Goal: Navigation & Orientation: Find specific page/section

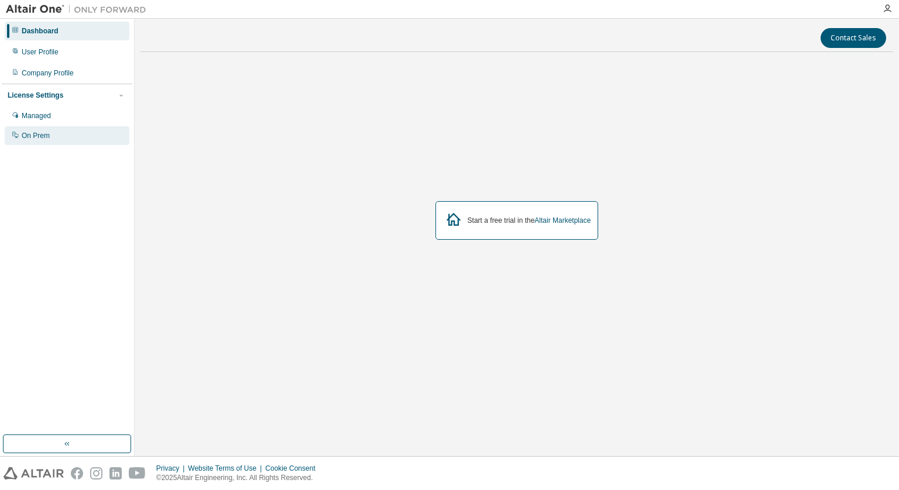
click at [29, 136] on div "On Prem" at bounding box center [36, 135] width 28 height 9
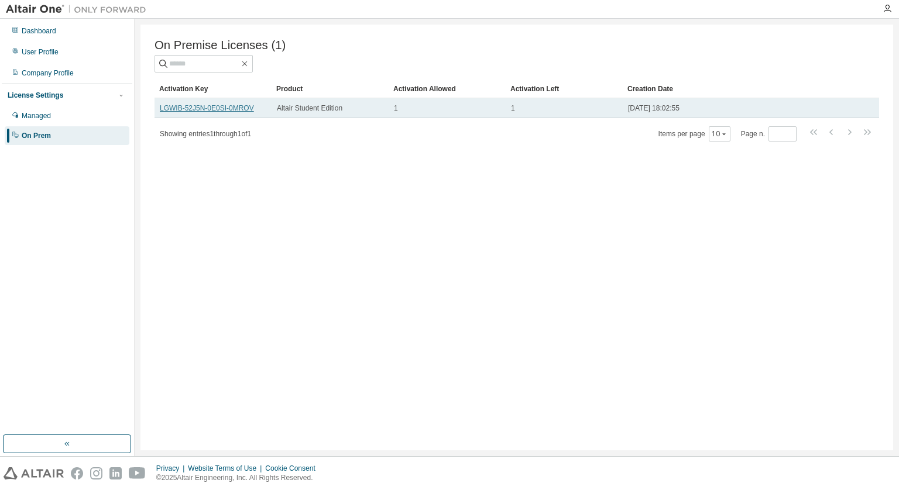
click at [218, 111] on link "LGWIB-52J5N-0E0SI-0MROV" at bounding box center [207, 108] width 94 height 8
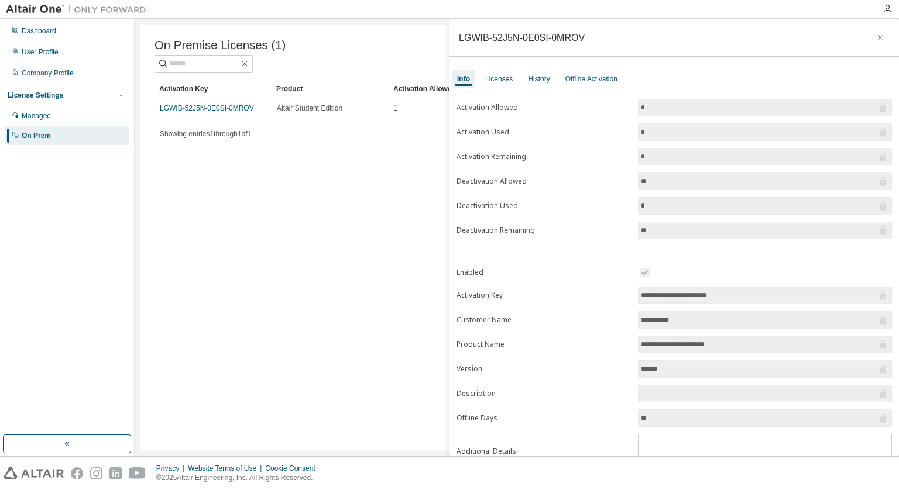
click at [373, 167] on div "On Premise Licenses (1) Clear Load Save Save As Field Operator Value Select fil…" at bounding box center [516, 238] width 752 height 426
click at [876, 36] on icon "button" at bounding box center [880, 37] width 8 height 9
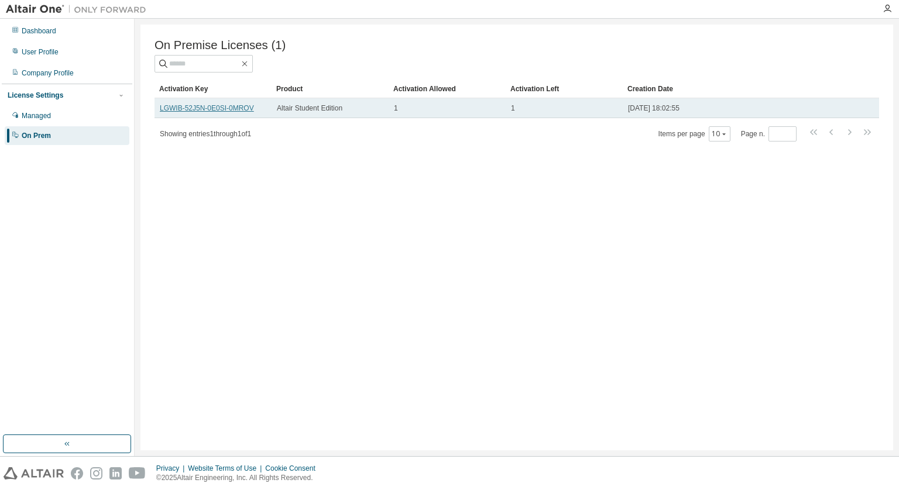
click at [215, 111] on link "LGWIB-52J5N-0E0SI-0MROV" at bounding box center [207, 108] width 94 height 8
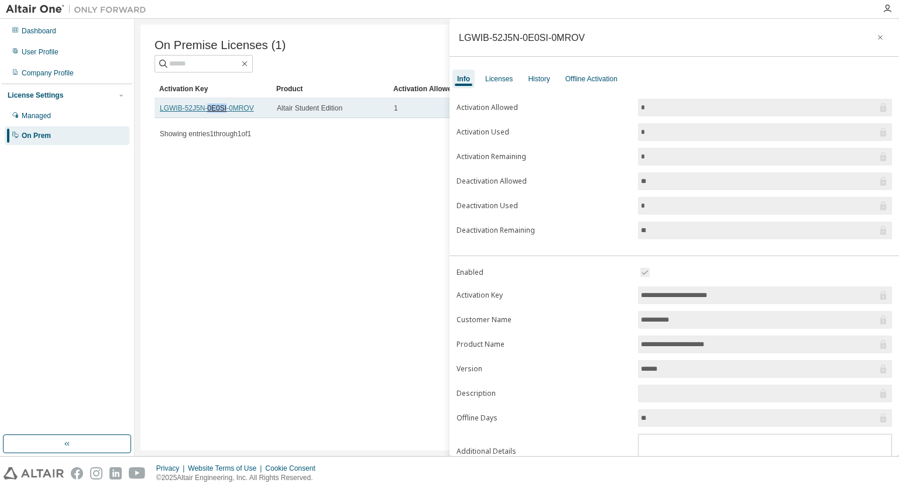
click at [215, 111] on link "LGWIB-52J5N-0E0SI-0MROV" at bounding box center [207, 108] width 94 height 8
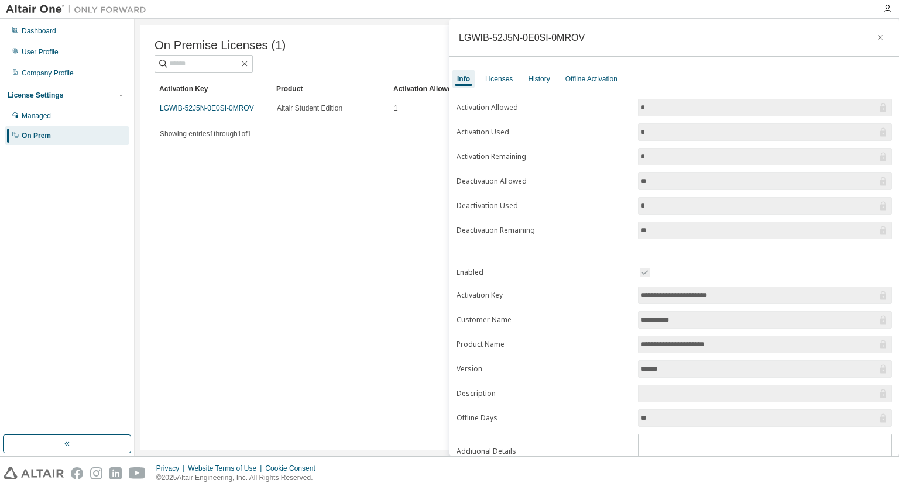
click at [345, 170] on div "On Premise Licenses (1) Clear Load Save Save As Field Operator Value Select fil…" at bounding box center [516, 238] width 752 height 426
click at [876, 35] on icon "button" at bounding box center [880, 37] width 8 height 9
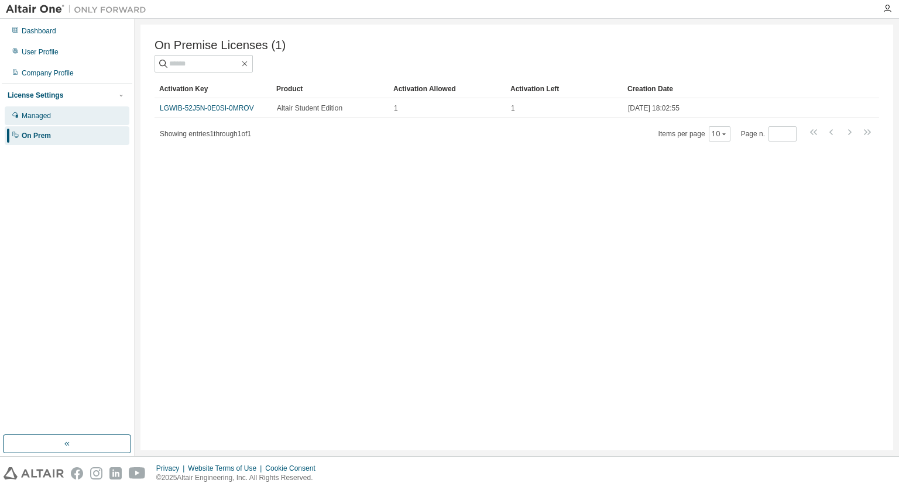
click at [76, 116] on div "Managed" at bounding box center [67, 115] width 125 height 19
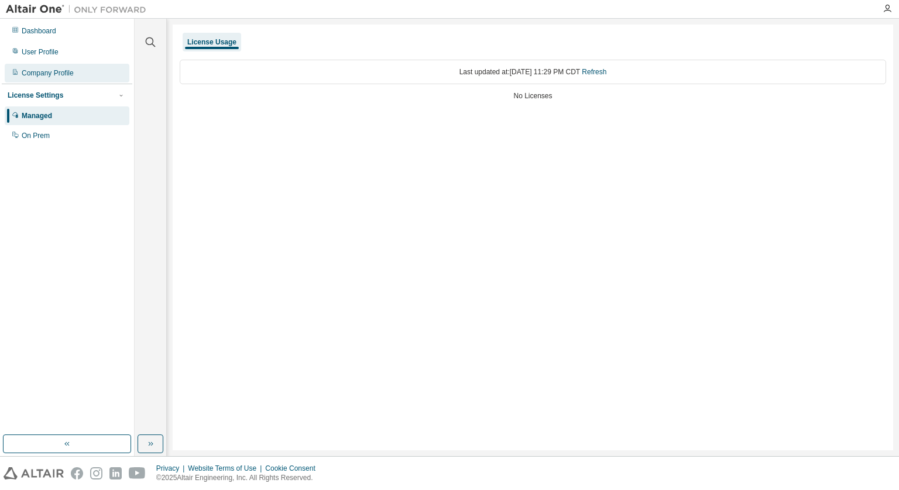
click at [73, 70] on div "Company Profile" at bounding box center [48, 72] width 52 height 9
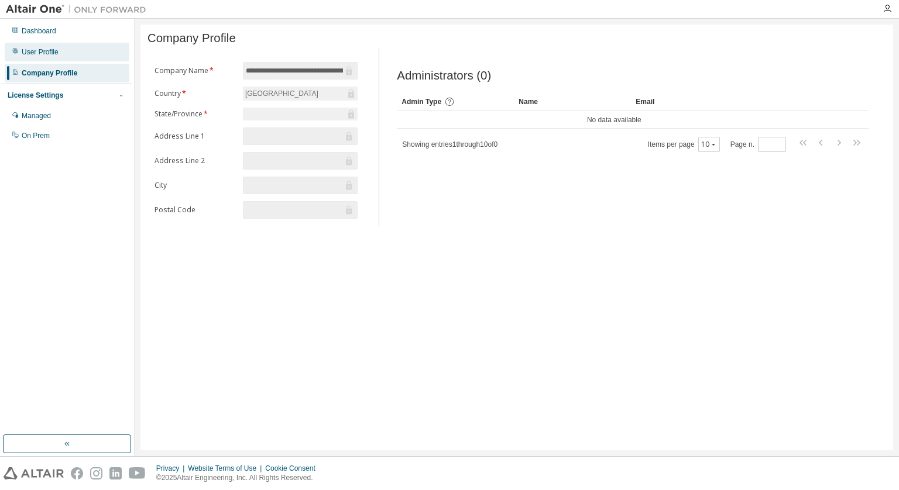
click at [61, 54] on div "User Profile" at bounding box center [67, 52] width 125 height 19
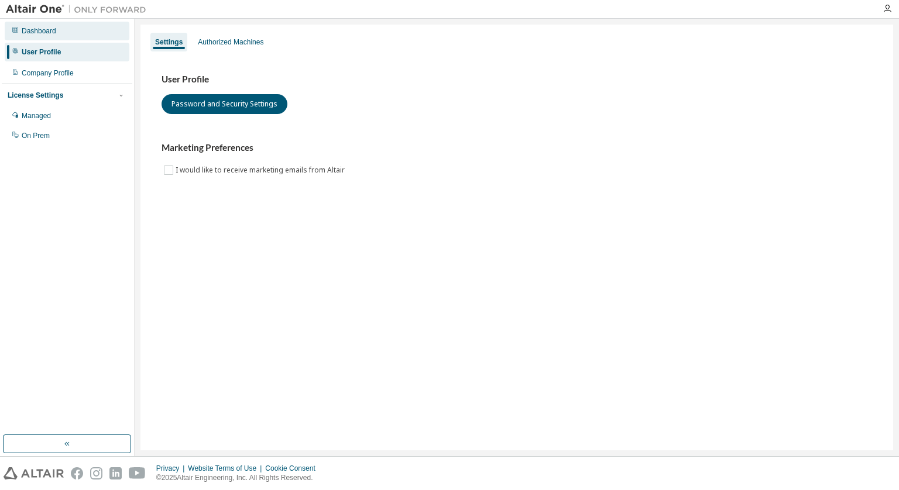
click at [44, 25] on div "Dashboard" at bounding box center [67, 31] width 125 height 19
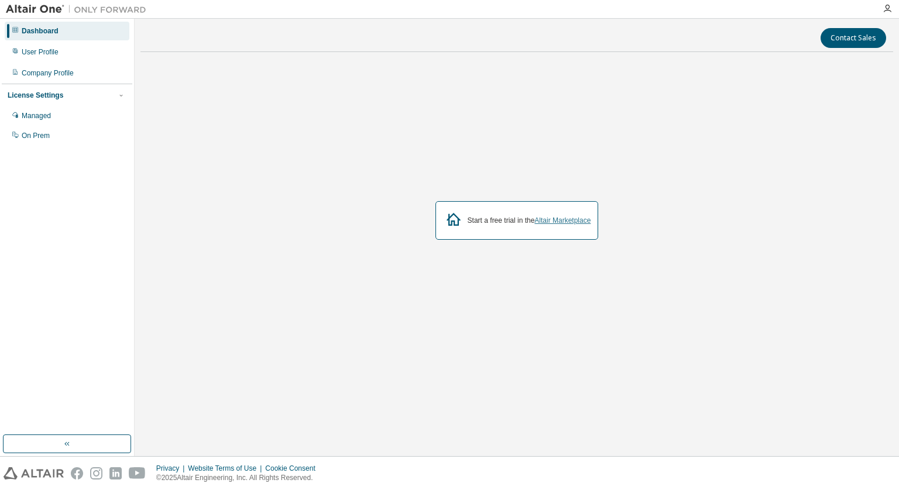
click at [547, 220] on link "Altair Marketplace" at bounding box center [562, 220] width 56 height 8
click at [561, 222] on link "Altair Marketplace" at bounding box center [562, 220] width 56 height 8
